Goal: Information Seeking & Learning: Learn about a topic

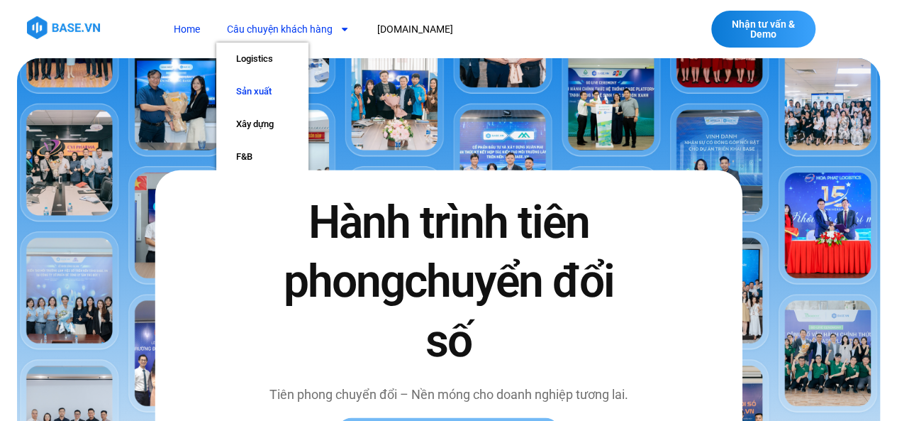
click at [247, 94] on link "Sản xuất" at bounding box center [262, 91] width 92 height 33
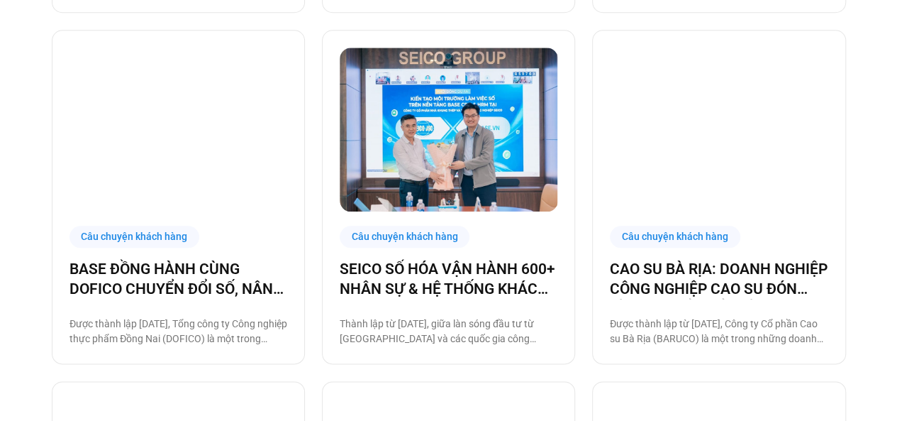
scroll to position [679, 0]
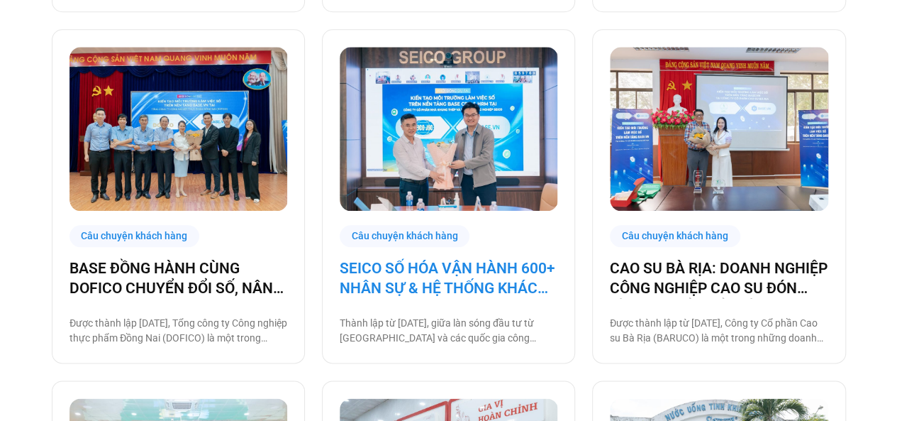
click at [467, 277] on link "SEICO SỐ HÓA VẬN HÀNH 600+ NHÂN SỰ & HỆ THỐNG KHÁCH HÀNG CÙNG BASE.VN" at bounding box center [449, 278] width 218 height 40
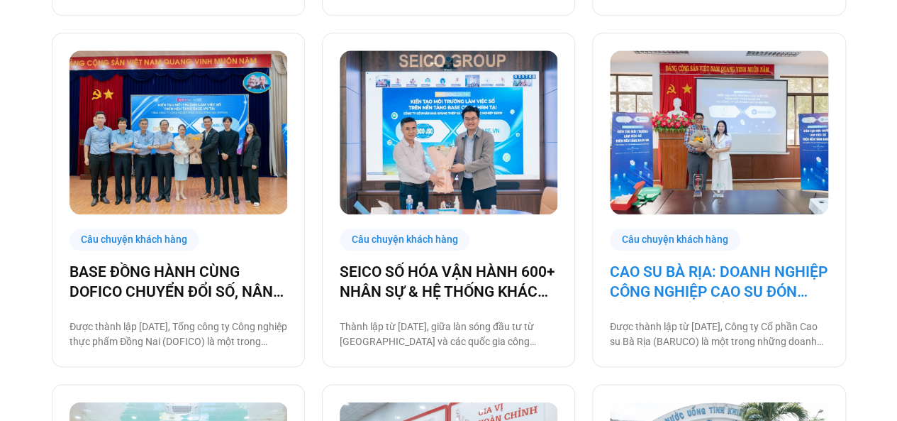
click at [651, 269] on link "CAO SU BÀ RỊA: DOANH NGHIỆP CÔNG NGHIỆP CAO SU ĐÓN ĐẦU CHUYỂN ĐỔI SỐ" at bounding box center [719, 282] width 218 height 40
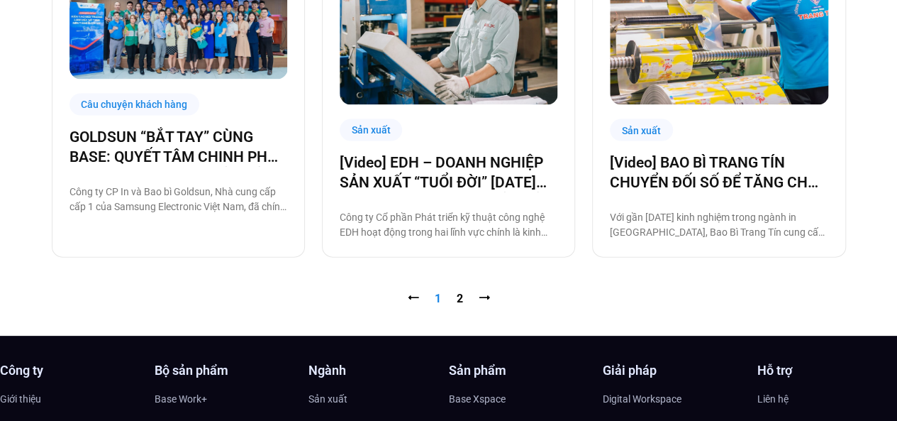
scroll to position [1495, 0]
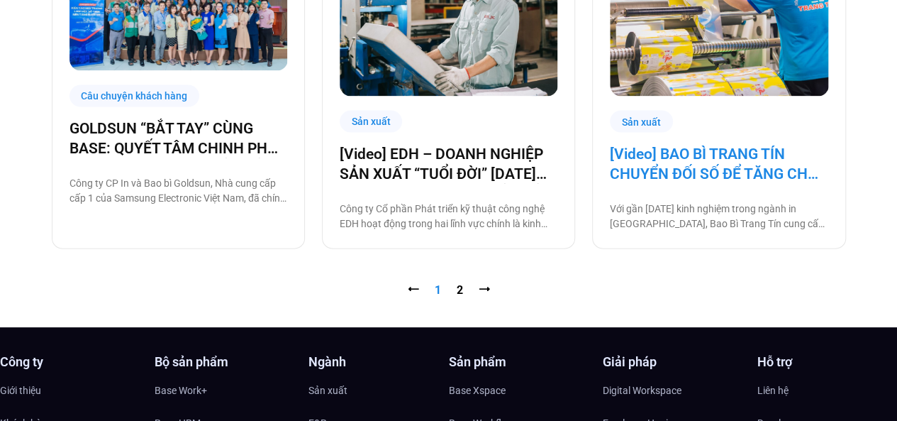
click at [704, 161] on link "[Video] BAO BÌ TRANG TÍN CHUYỂN ĐỐI SỐ ĐỂ TĂNG CHẤT LƯỢNG, GIẢM CHI PHÍ" at bounding box center [719, 164] width 218 height 40
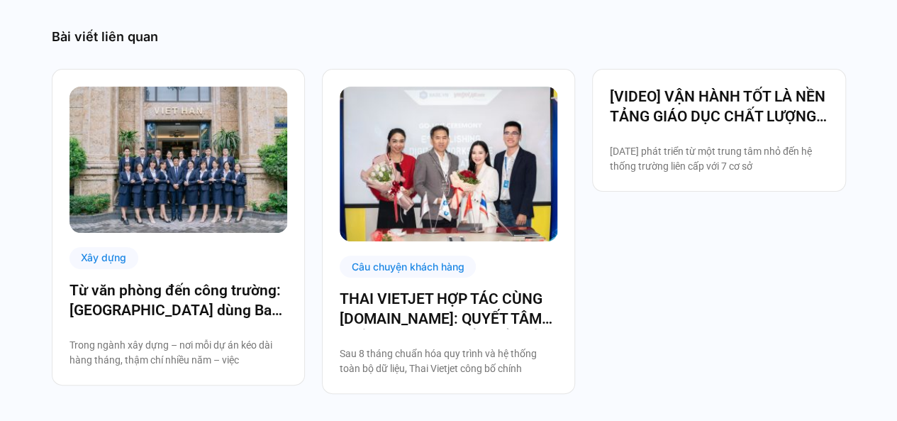
scroll to position [2805, 0]
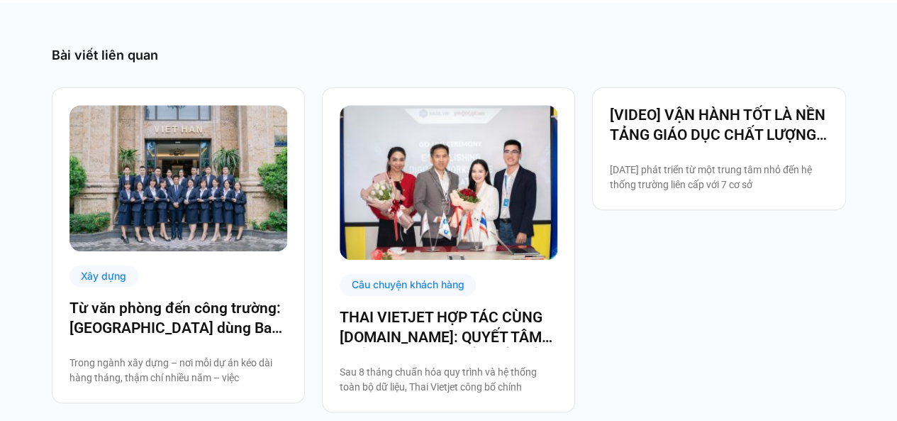
scroll to position [3039, 0]
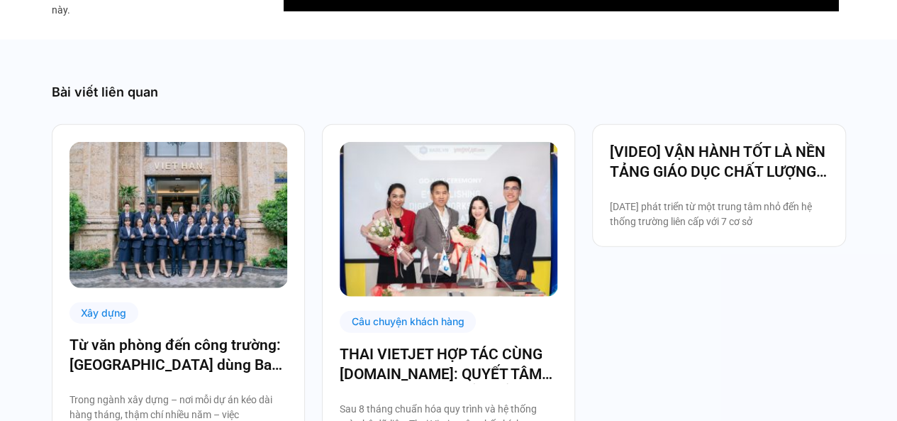
scroll to position [1728, 0]
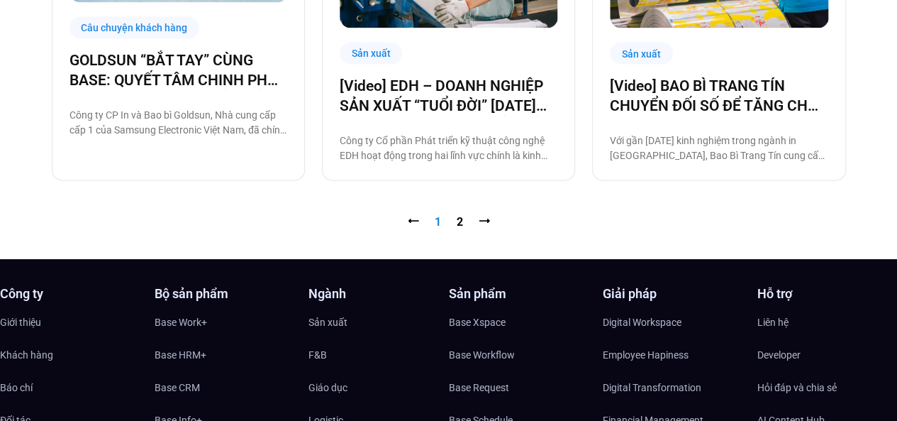
scroll to position [1564, 0]
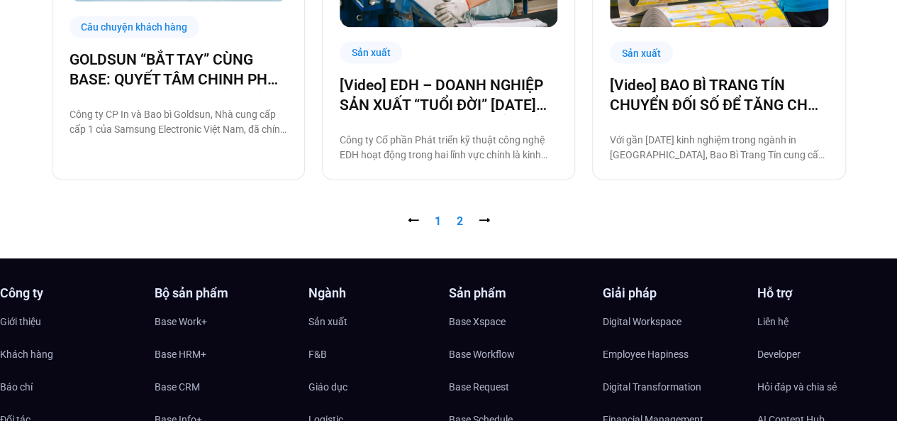
click at [458, 221] on link "Trang 2" at bounding box center [460, 220] width 6 height 13
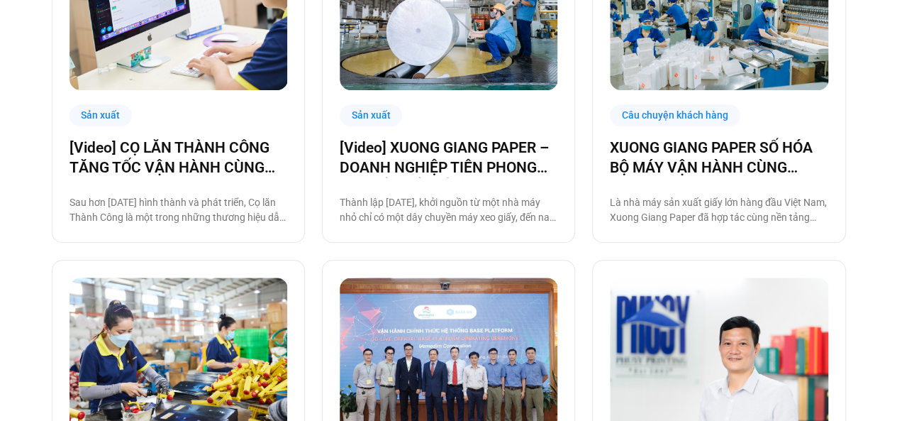
scroll to position [450, 0]
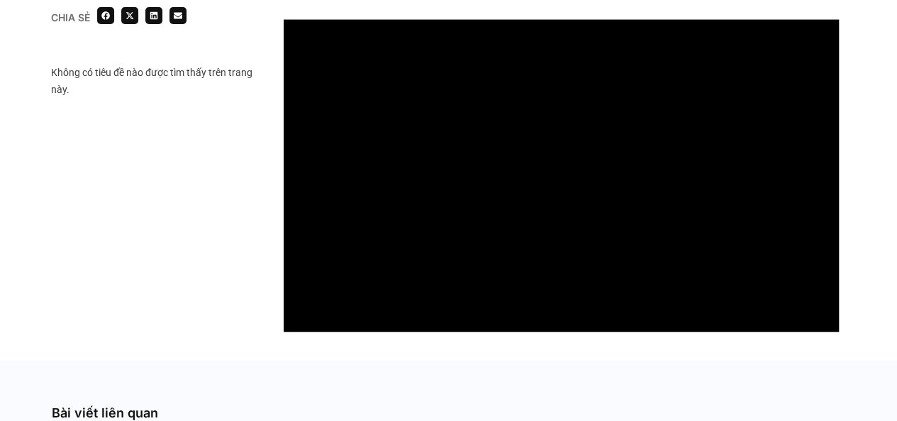
scroll to position [1480, 0]
